Goal: Task Accomplishment & Management: Manage account settings

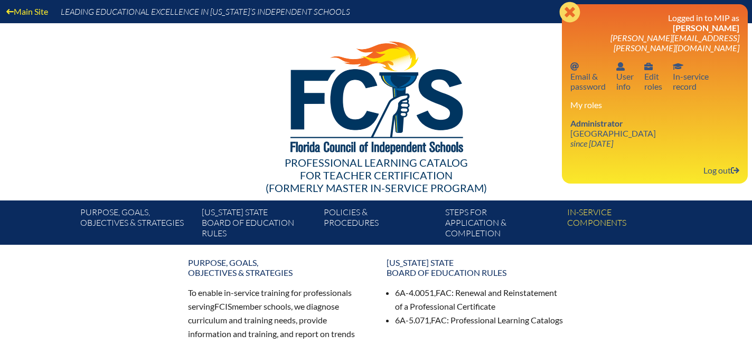
scroll to position [1, 0]
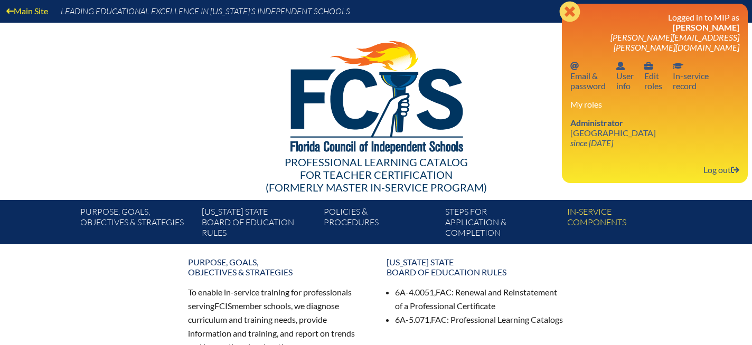
click at [568, 12] on icon "Close" at bounding box center [569, 11] width 21 height 21
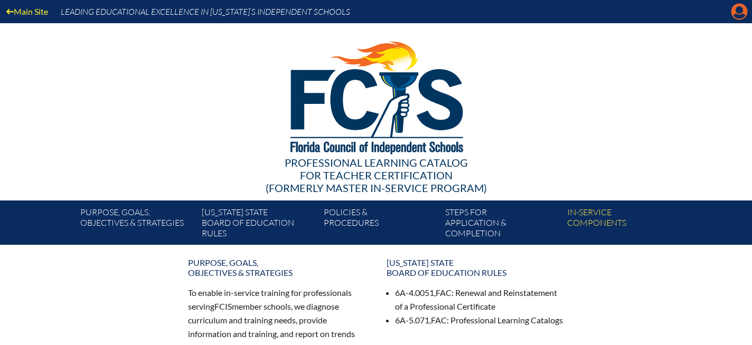
click at [738, 12] on icon "Manage account" at bounding box center [739, 11] width 17 height 17
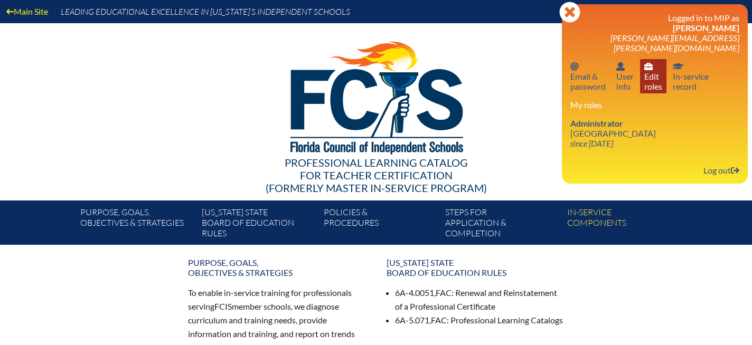
click at [653, 76] on link "User info Edit roles" at bounding box center [653, 76] width 26 height 34
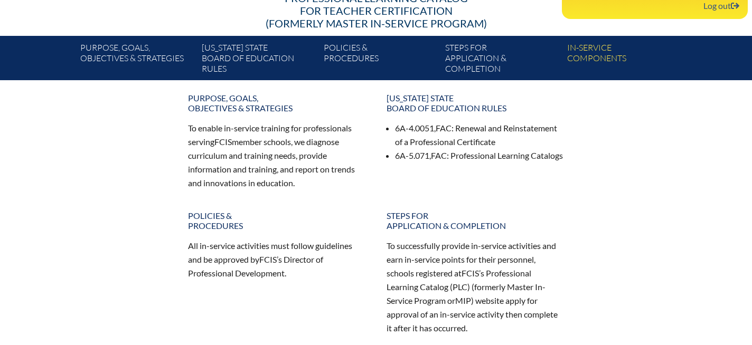
scroll to position [327, 0]
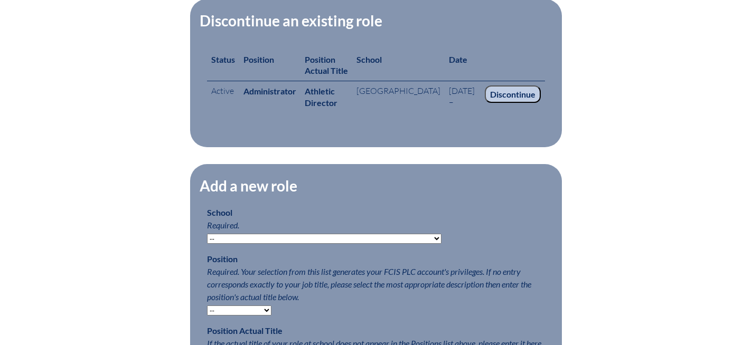
scroll to position [394, 0]
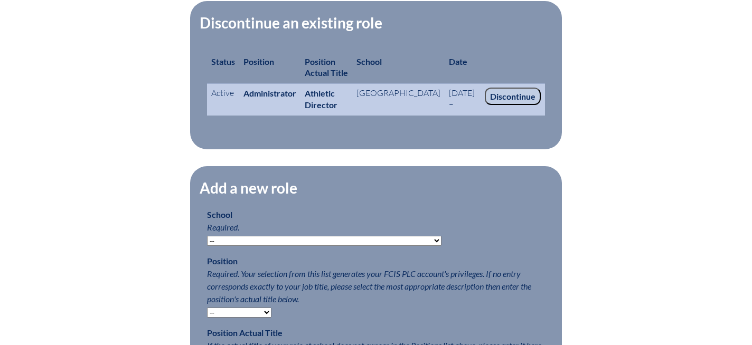
click at [523, 100] on input "Discontinue" at bounding box center [513, 97] width 56 height 18
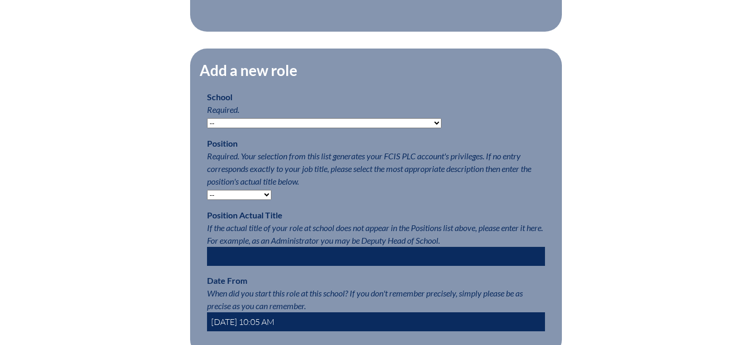
scroll to position [468, 0]
click at [382, 121] on select "-- Autism Inspired Academy Academy at Ocean Reef Academy at the Lakes Academy P…" at bounding box center [324, 123] width 234 height 10
select select "20332"
click at [265, 192] on select "-- Teacher PLC Coordinator Head of School Administrator" at bounding box center [239, 195] width 64 height 10
select select "15563"
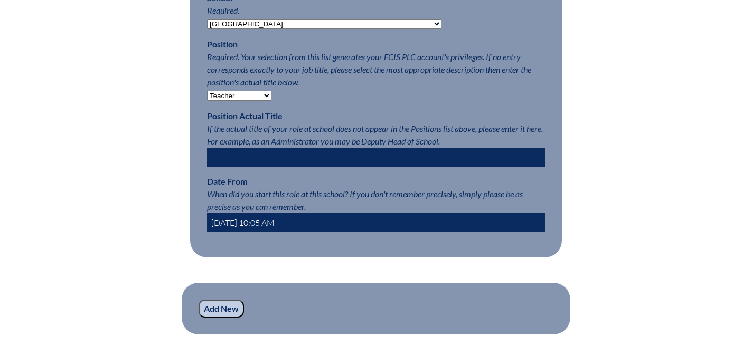
scroll to position [562, 0]
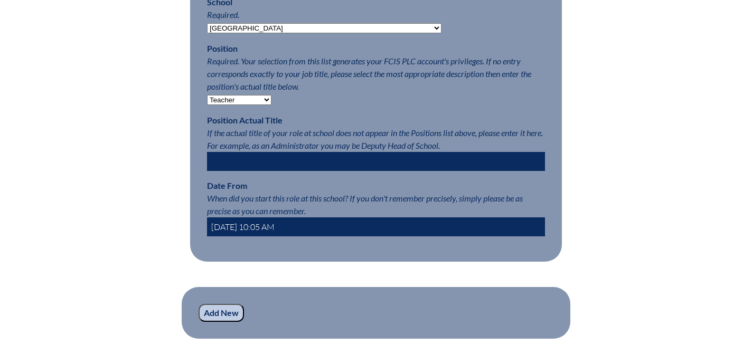
click at [231, 227] on input "2025-09-11 10:05 AM" at bounding box center [376, 227] width 338 height 19
click at [318, 231] on input "20249-11 10:05 AM" at bounding box center [376, 227] width 338 height 19
click at [242, 99] on select "-- Teacher PLC Coordinator Head of School Administrator" at bounding box center [239, 100] width 64 height 10
click at [247, 225] on input "20249-11 10:05 AM" at bounding box center [376, 227] width 338 height 19
type input "2024- 10:05 AM"
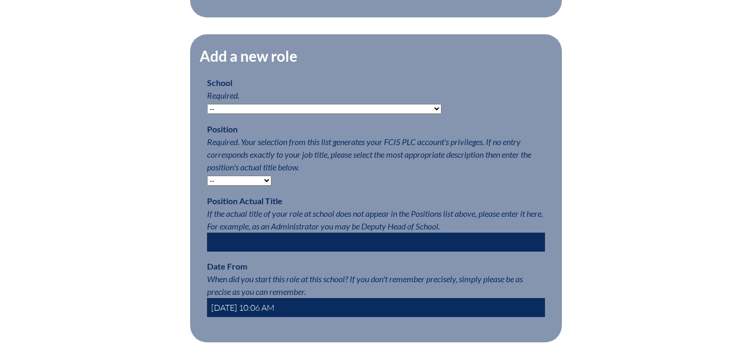
scroll to position [483, 0]
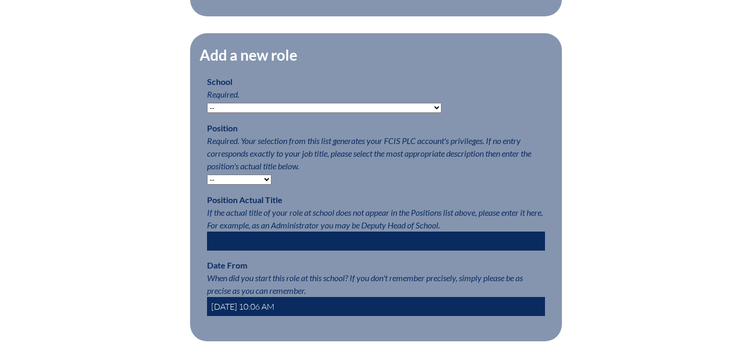
click at [379, 110] on select "-- [MEDICAL_DATA] Inspired Academy Academy at [GEOGRAPHIC_DATA] Academy at the …" at bounding box center [324, 108] width 234 height 10
select select "20332"
click at [268, 181] on select "-- Teacher PLC Coordinator Head of School Administrator" at bounding box center [239, 180] width 64 height 10
select select "15563"
click at [239, 238] on input "text" at bounding box center [376, 241] width 338 height 19
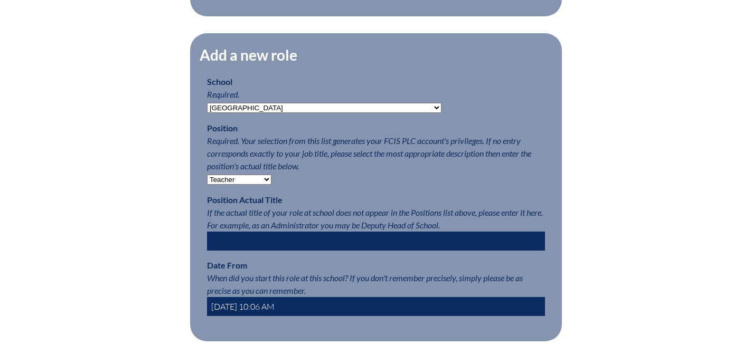
type input "Athletic Director"
click at [231, 306] on input "2025-09-11 10:06 AM" at bounding box center [376, 306] width 338 height 19
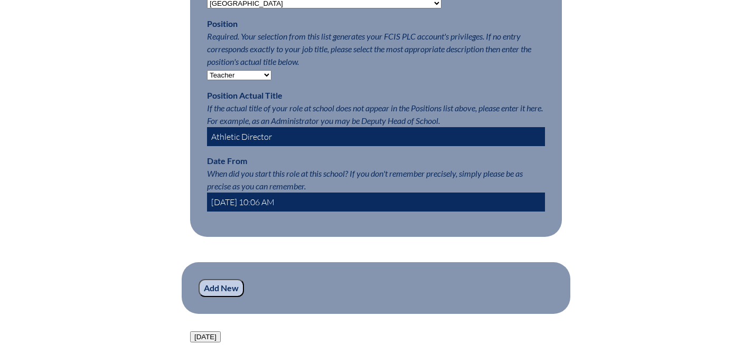
scroll to position [588, 0]
type input "2024-07-01 10:06 AM"
click at [214, 288] on input "Add New" at bounding box center [221, 288] width 45 height 18
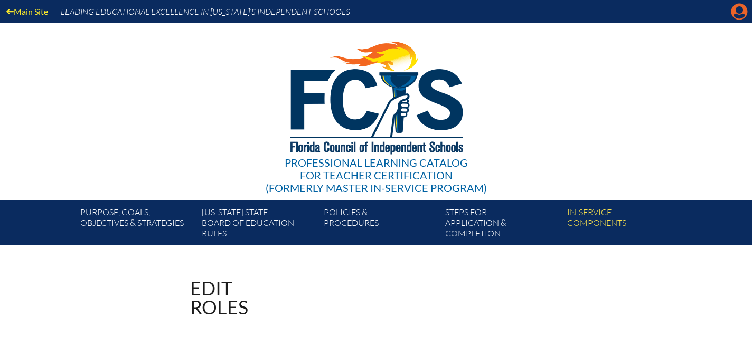
click at [731, 13] on icon at bounding box center [739, 12] width 16 height 16
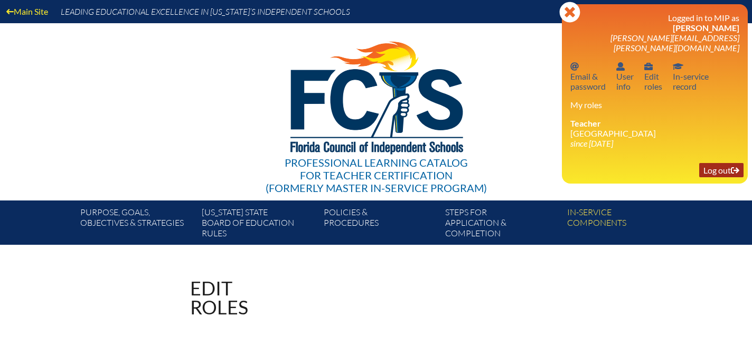
click at [721, 165] on link "Log out Log out" at bounding box center [721, 170] width 44 height 14
